Goal: Information Seeking & Learning: Learn about a topic

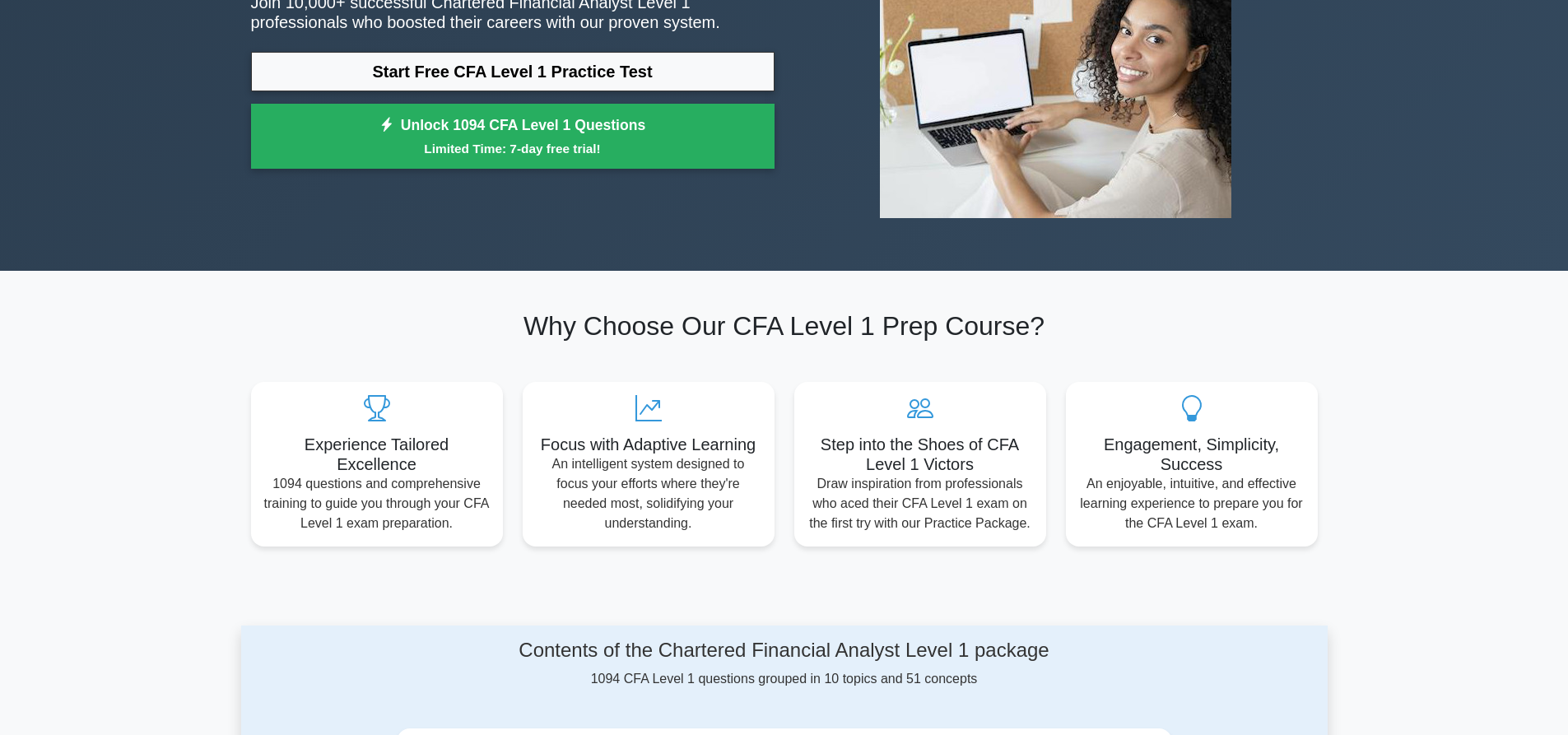
scroll to position [83, 0]
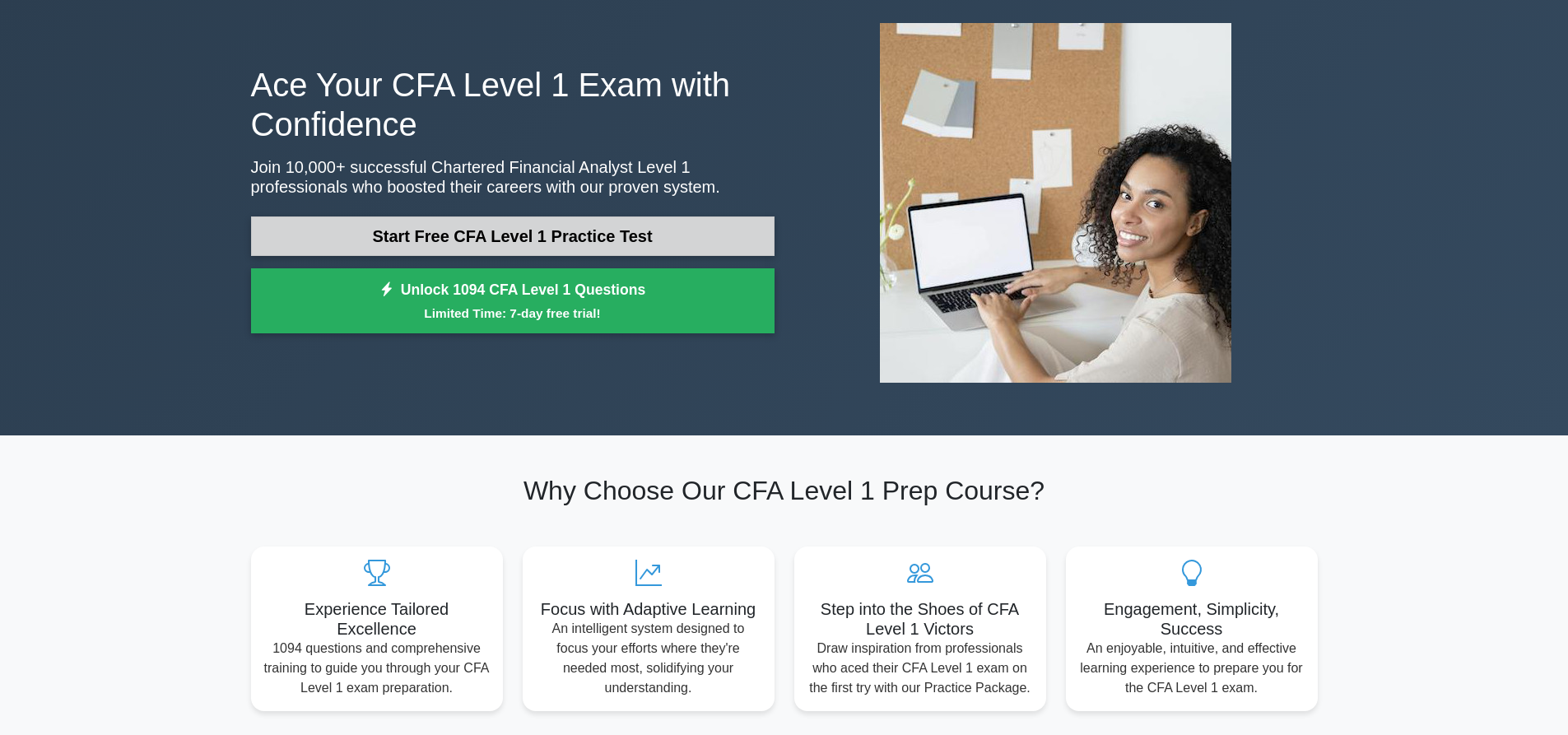
click at [660, 224] on link "Start Free CFA Level 1 Practice Test" at bounding box center [513, 236] width 523 height 39
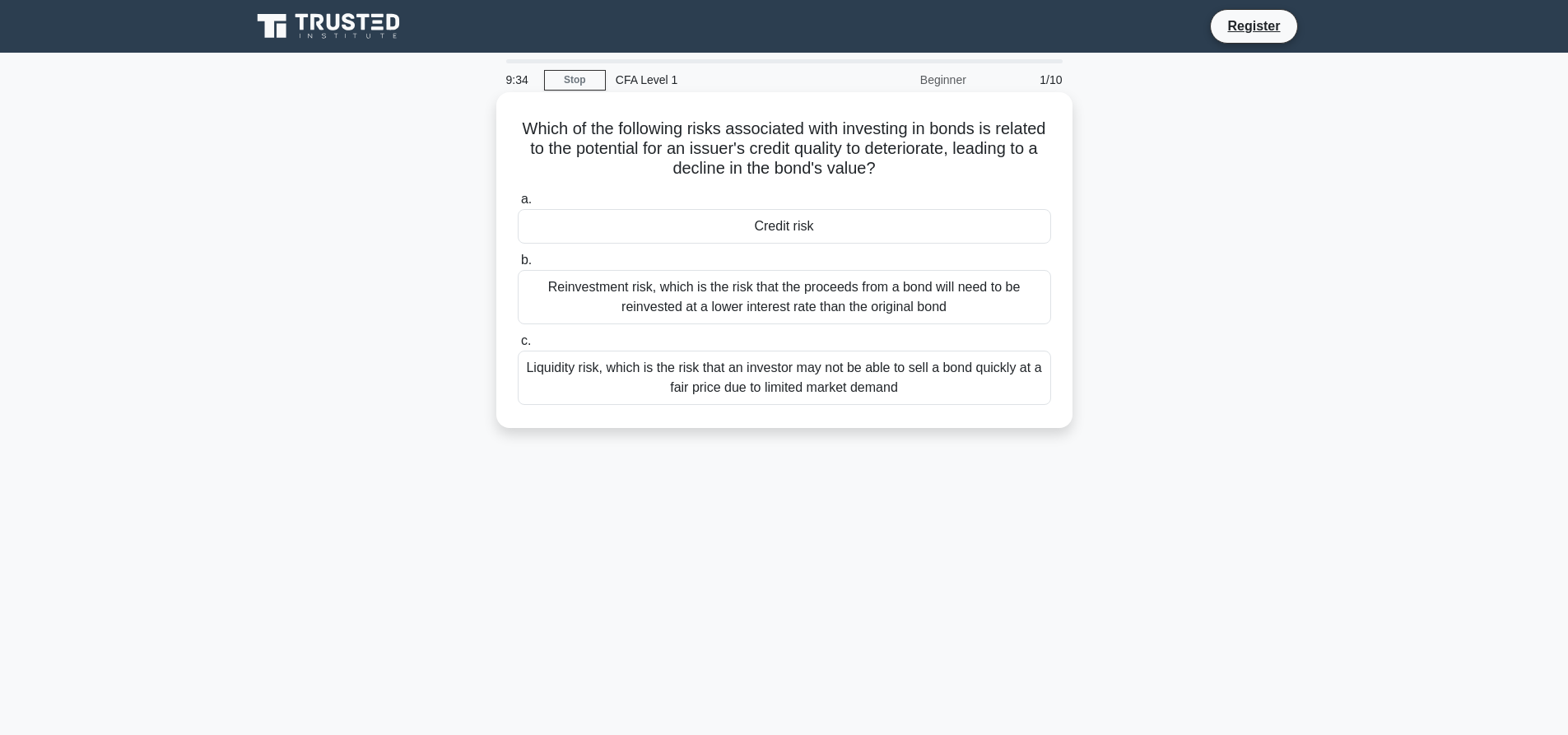
click at [633, 370] on div "Liquidity risk, which is the risk that an investor may not be able to sell a bo…" at bounding box center [784, 378] width 533 height 54
click at [517, 346] on input "c. Liquidity risk, which is the risk that an investor may not be able to sell a…" at bounding box center [517, 340] width 0 height 11
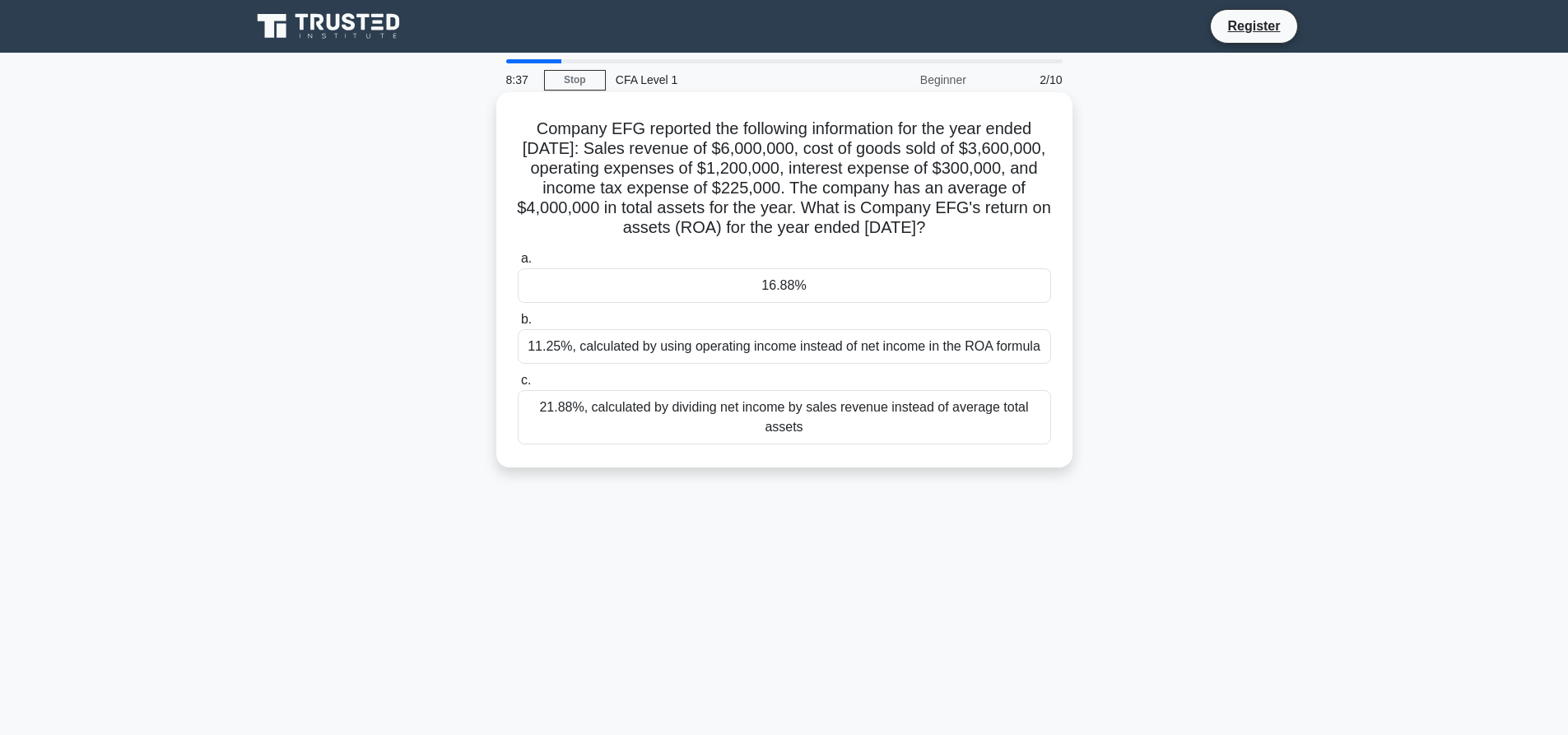
click at [715, 354] on div "11.25%, calculated by using operating income instead of net income in the ROA f…" at bounding box center [784, 346] width 533 height 34
click at [517, 326] on input "b. 11.25%, calculated by using operating income instead of net income in the RO…" at bounding box center [517, 320] width 0 height 11
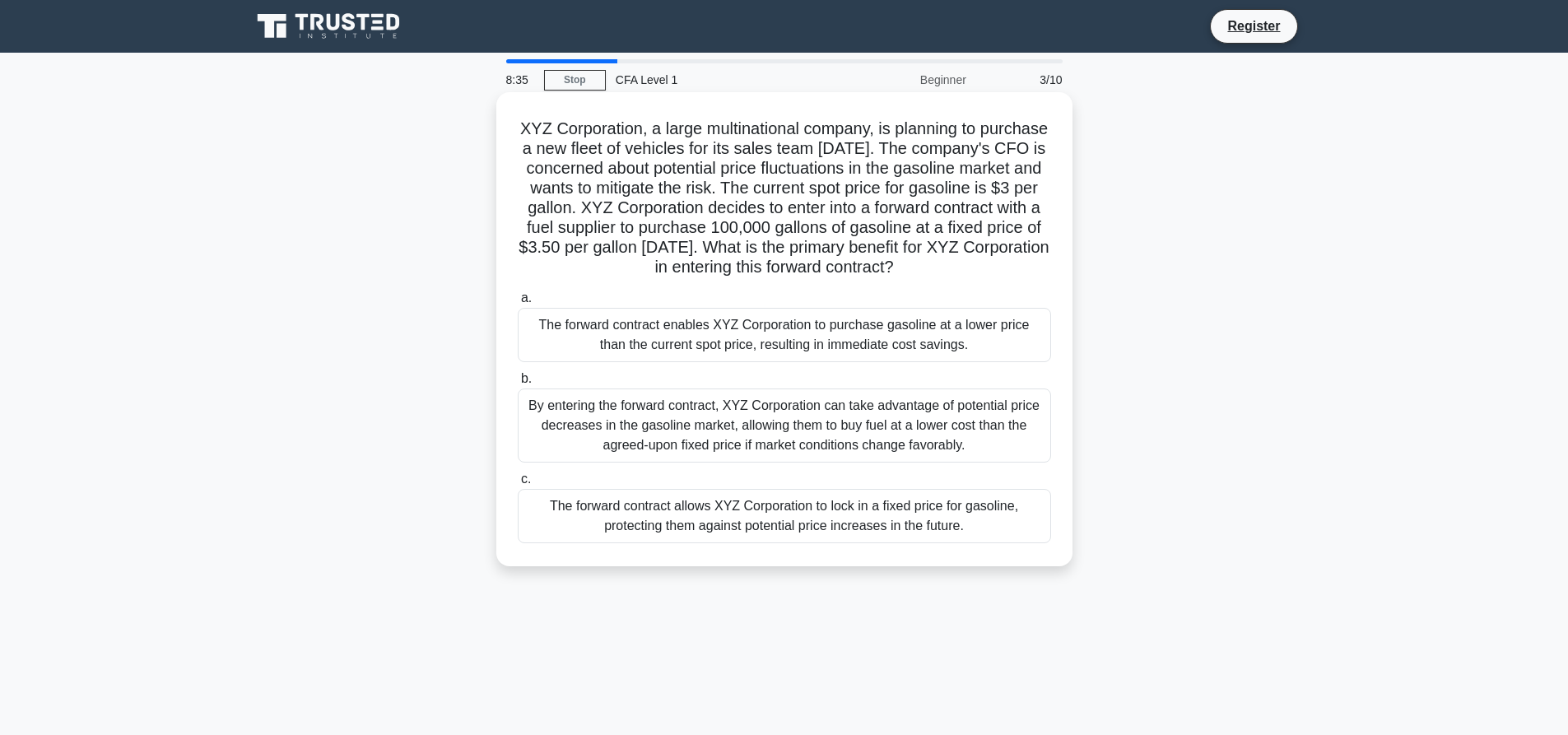
click at [656, 362] on div "The forward contract enables XYZ Corporation to purchase gasoline at a lower pr…" at bounding box center [784, 335] width 533 height 54
click at [517, 304] on input "a. The forward contract enables XYZ Corporation to purchase gasoline at a lower…" at bounding box center [517, 298] width 0 height 11
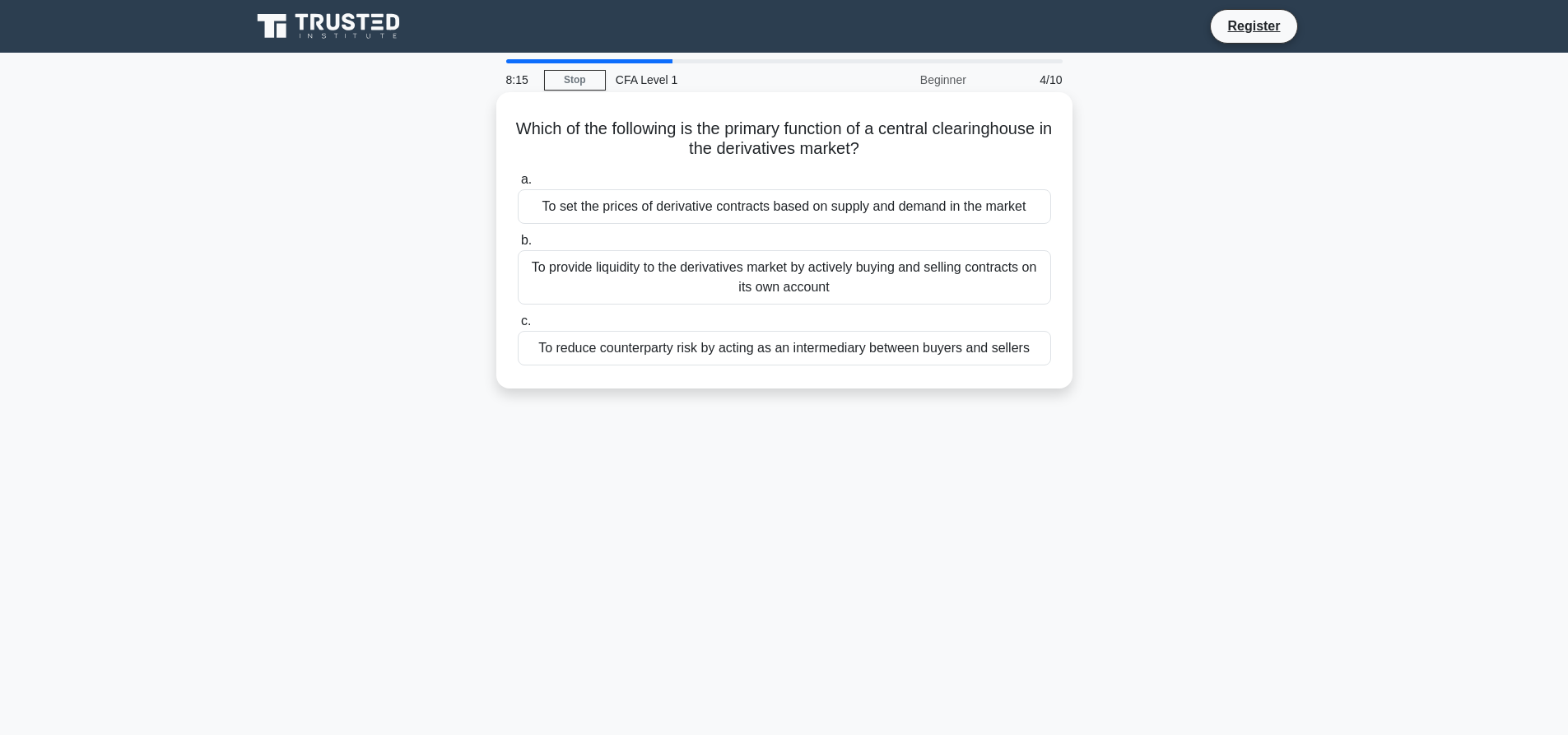
click at [694, 353] on div "To reduce counterparty risk by acting as an intermediary between buyers and sel…" at bounding box center [784, 347] width 533 height 34
click at [517, 327] on input "c. To reduce counterparty risk by acting as an intermediary between buyers and …" at bounding box center [517, 321] width 0 height 11
